Goal: Obtain resource: Download file/media

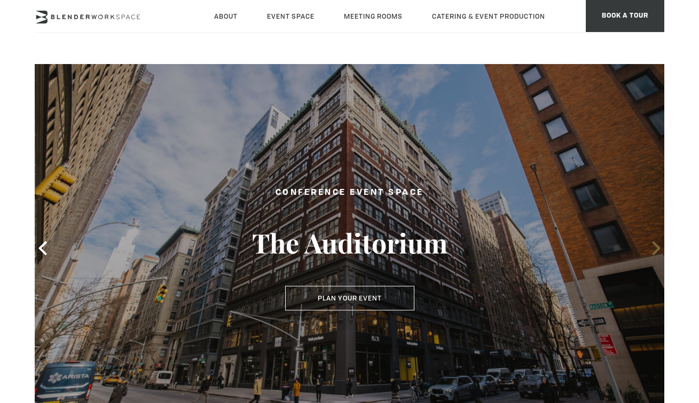
click at [655, 249] on icon at bounding box center [656, 248] width 14 height 14
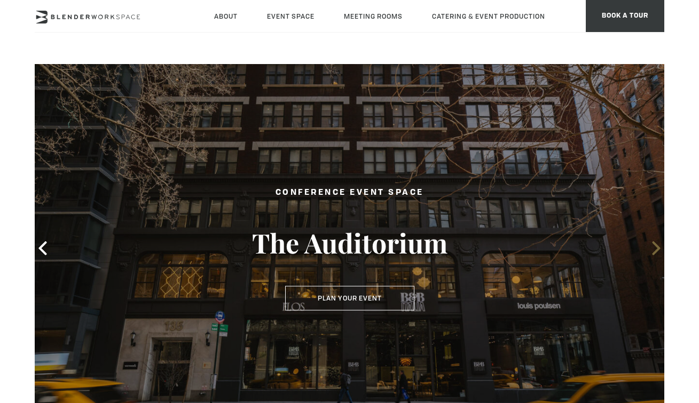
click at [655, 249] on icon at bounding box center [656, 248] width 14 height 14
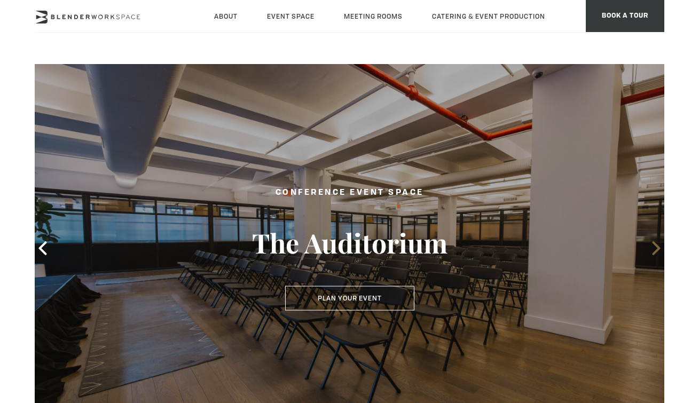
click at [655, 249] on icon at bounding box center [656, 248] width 14 height 14
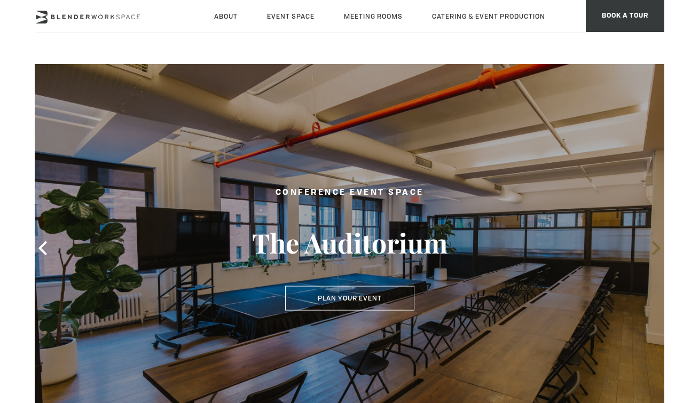
click at [655, 249] on icon at bounding box center [656, 248] width 14 height 14
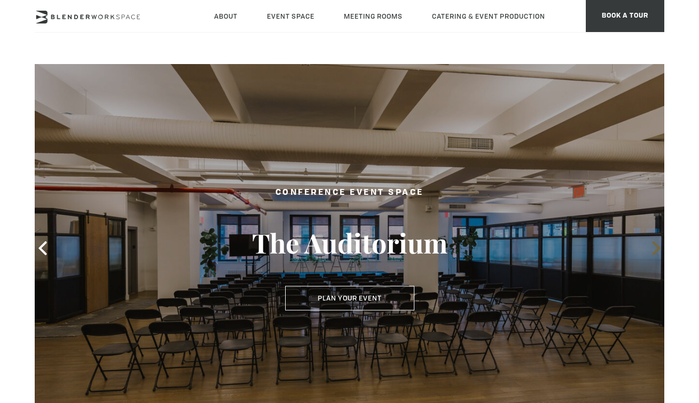
click at [655, 249] on icon at bounding box center [656, 248] width 14 height 14
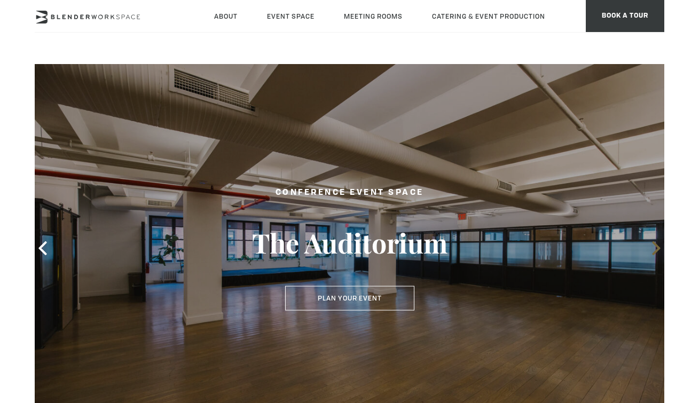
click at [655, 249] on icon at bounding box center [656, 248] width 14 height 14
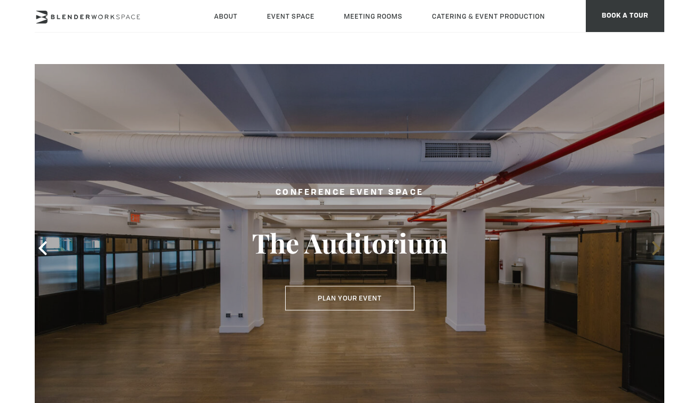
click at [655, 249] on icon at bounding box center [656, 248] width 14 height 14
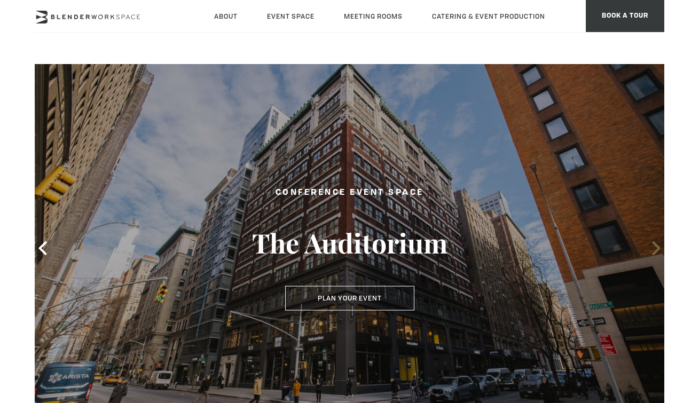
click at [655, 249] on icon at bounding box center [656, 248] width 14 height 14
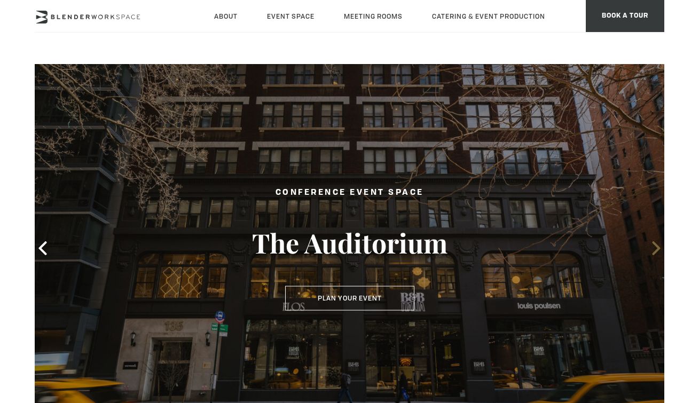
click at [655, 249] on icon at bounding box center [656, 248] width 14 height 14
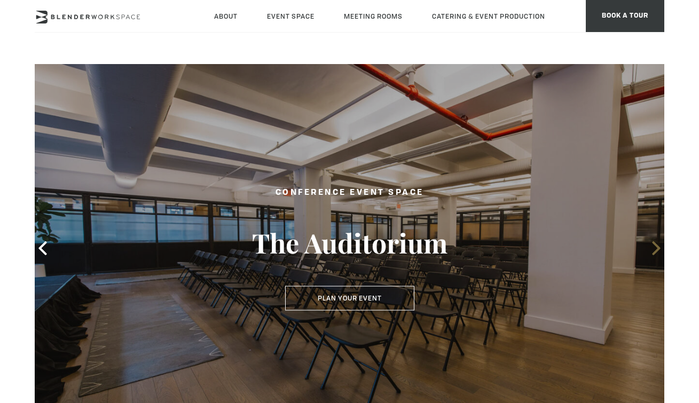
click at [655, 249] on icon at bounding box center [656, 248] width 14 height 14
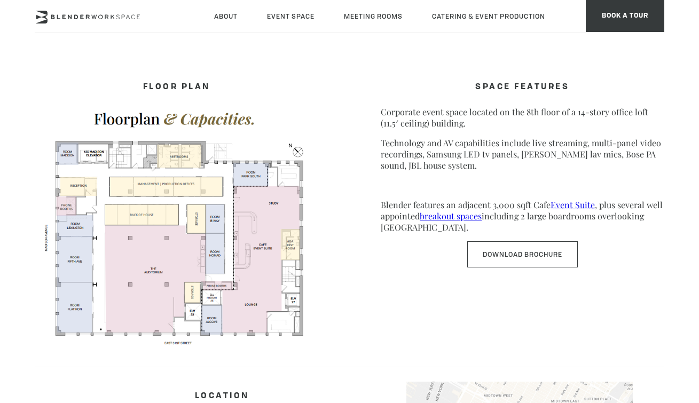
scroll to position [540, 0]
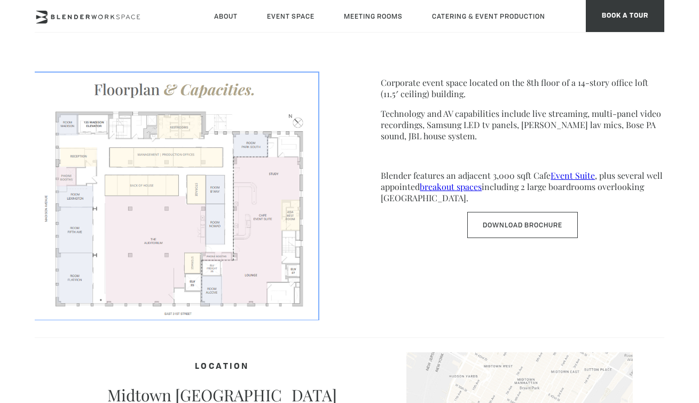
click at [159, 251] on img at bounding box center [176, 196] width 283 height 246
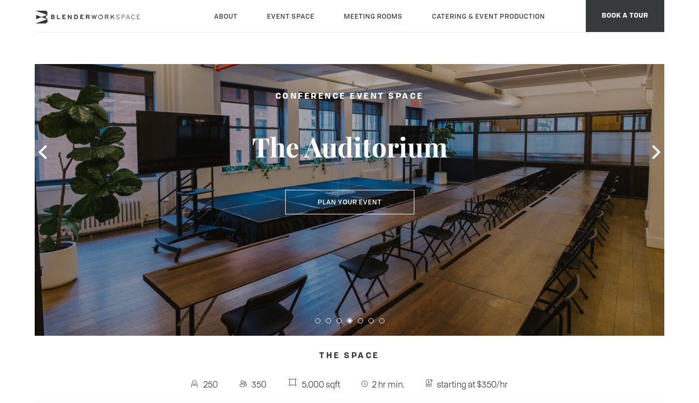
scroll to position [93, 0]
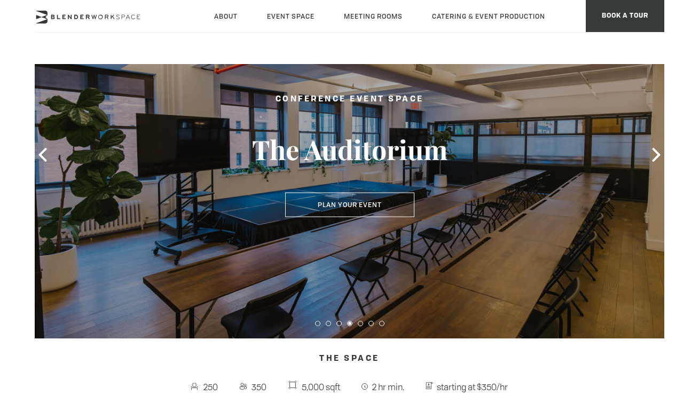
click at [656, 163] on div at bounding box center [349, 155] width 629 height 368
click at [654, 155] on icon at bounding box center [656, 155] width 14 height 14
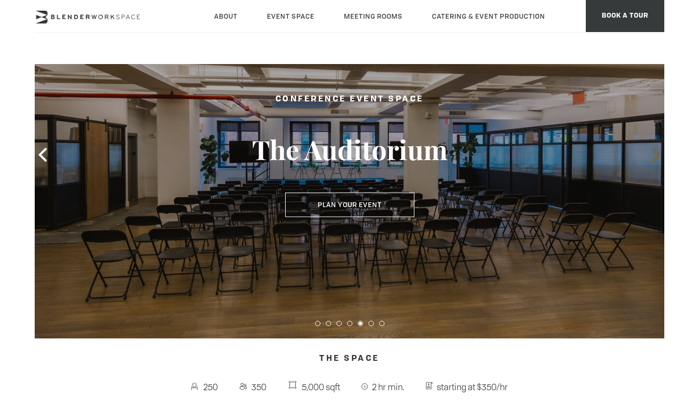
click at [654, 155] on icon at bounding box center [656, 155] width 14 height 14
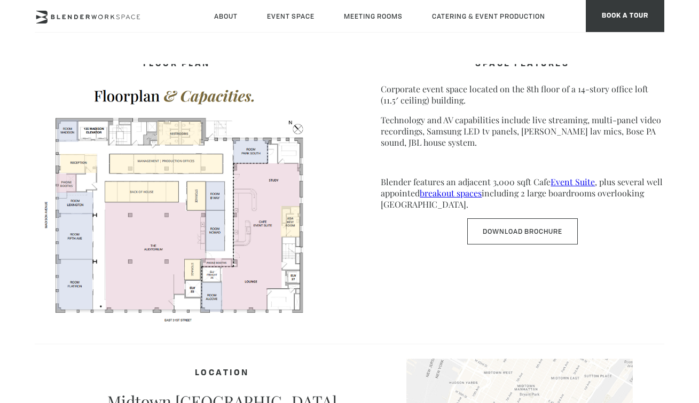
scroll to position [530, 0]
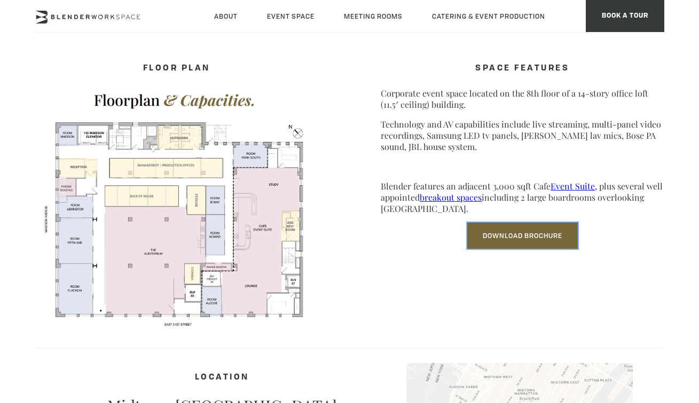
click at [538, 242] on link "Download Brochure" at bounding box center [522, 236] width 111 height 26
